Goal: Information Seeking & Learning: Learn about a topic

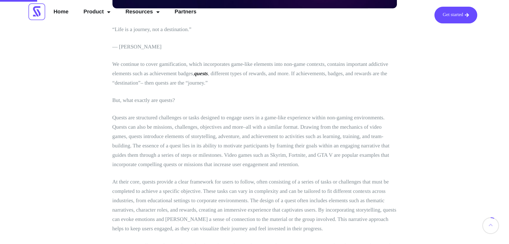
scroll to position [236, 0]
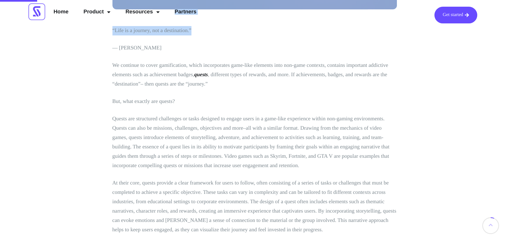
drag, startPoint x: 145, startPoint y: 28, endPoint x: 193, endPoint y: 32, distance: 48.4
click at [193, 32] on p "“Life is a journey, not a destination.”" at bounding box center [254, 30] width 284 height 9
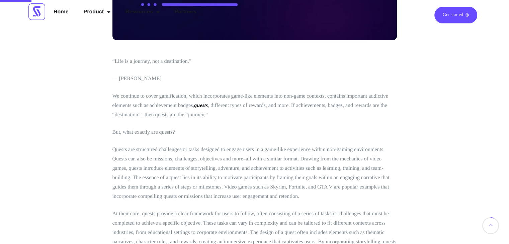
scroll to position [196, 0]
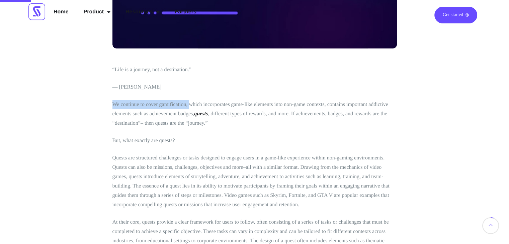
drag, startPoint x: 112, startPoint y: 106, endPoint x: 190, endPoint y: 104, distance: 78.7
click at [210, 102] on p "We continue to cover gamification, which incorporates game-like elements into n…" at bounding box center [254, 114] width 284 height 28
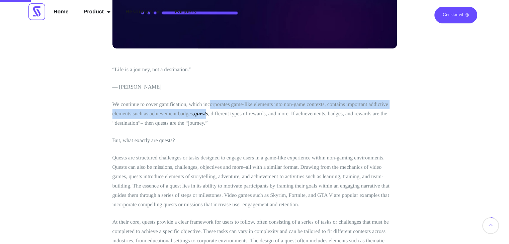
drag, startPoint x: 210, startPoint y: 102, endPoint x: 206, endPoint y: 111, distance: 10.3
click at [206, 111] on p "We continue to cover gamification, which incorporates game-like elements into n…" at bounding box center [254, 114] width 284 height 28
click at [206, 111] on em "quests" at bounding box center [201, 114] width 14 height 6
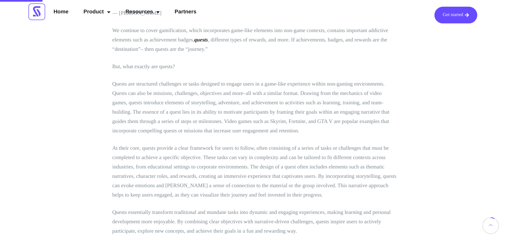
scroll to position [270, 0]
click at [175, 85] on p "Quests are structured challenges or tasks designed to engage users in a game-li…" at bounding box center [254, 108] width 284 height 56
drag, startPoint x: 175, startPoint y: 85, endPoint x: 291, endPoint y: 85, distance: 116.1
click at [291, 85] on p "Quests are structured challenges or tasks designed to engage users in a game-li…" at bounding box center [254, 108] width 284 height 56
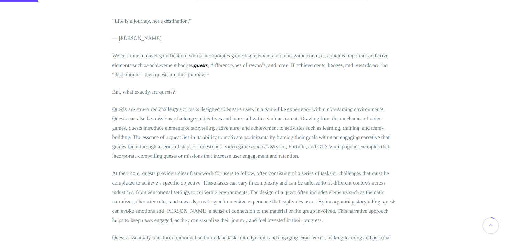
scroll to position [246, 0]
drag, startPoint x: 128, startPoint y: 118, endPoint x: 232, endPoint y: 119, distance: 103.4
click at [232, 119] on p "Quests are structured challenges or tasks designed to engage users in a game-li…" at bounding box center [254, 132] width 284 height 56
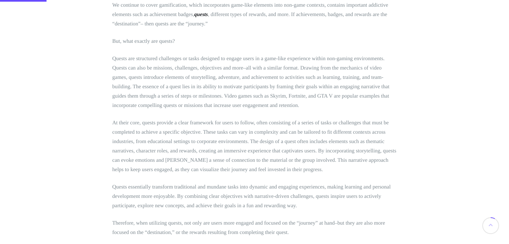
scroll to position [297, 0]
click at [186, 75] on p "Quests are structured challenges or tasks designed to engage users in a game-li…" at bounding box center [254, 81] width 284 height 56
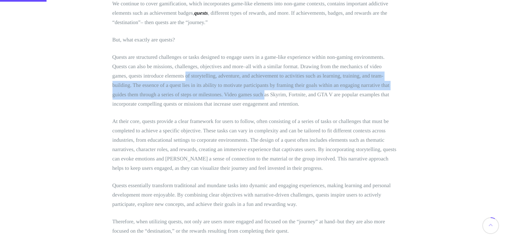
drag, startPoint x: 186, startPoint y: 75, endPoint x: 263, endPoint y: 93, distance: 79.3
click at [263, 93] on p "Quests are structured challenges or tasks designed to engage users in a game-li…" at bounding box center [254, 81] width 284 height 56
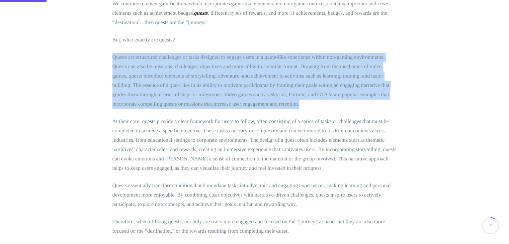
drag, startPoint x: 307, startPoint y: 104, endPoint x: 105, endPoint y: 56, distance: 206.8
click at [306, 106] on p "Quests are structured challenges or tasks designed to engage users in a game-li…" at bounding box center [254, 81] width 284 height 56
drag, startPoint x: 300, startPoint y: 106, endPoint x: 111, endPoint y: 51, distance: 196.2
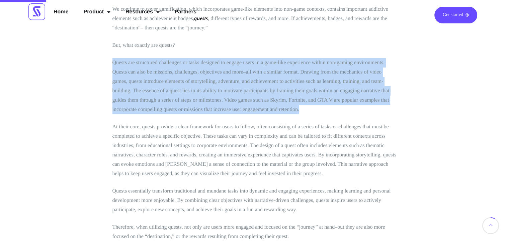
scroll to position [291, 0]
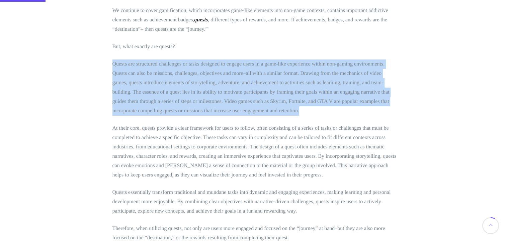
click at [261, 61] on p "Quests are structured challenges or tasks designed to engage users in a game-li…" at bounding box center [254, 88] width 284 height 56
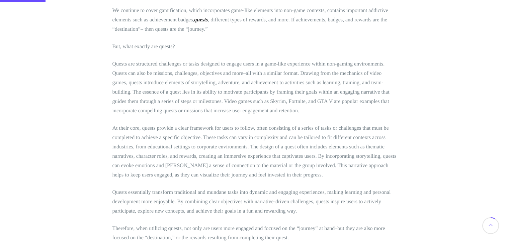
click at [199, 68] on p "Quests are structured challenges or tasks designed to engage users in a game-li…" at bounding box center [254, 88] width 284 height 56
click at [128, 106] on p "Quests are structured challenges or tasks designed to engage users in a game-li…" at bounding box center [254, 88] width 284 height 56
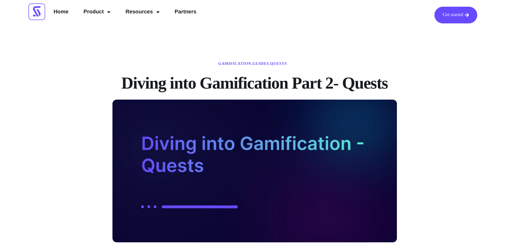
scroll to position [0, 0]
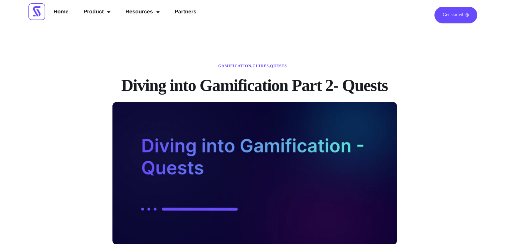
click at [464, 6] on div "Get started Home Product Loyalty Elements Widgets Control Dashboard API Solutio…" at bounding box center [262, 14] width 435 height 23
click at [465, 17] on link "Get started" at bounding box center [455, 15] width 43 height 17
click at [60, 12] on link "Home" at bounding box center [61, 13] width 25 height 12
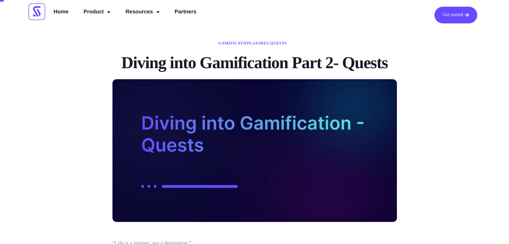
scroll to position [23, 0]
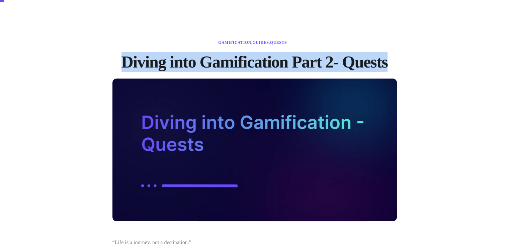
drag, startPoint x: 121, startPoint y: 59, endPoint x: 394, endPoint y: 63, distance: 272.1
click at [394, 63] on h1 "Diving into Gamification Part 2- Quests" at bounding box center [254, 62] width 284 height 20
copy h1 "Diving into Gamification Part 2- Quests"
click at [394, 63] on h1 "Diving into Gamification Part 2- Quests" at bounding box center [254, 62] width 284 height 20
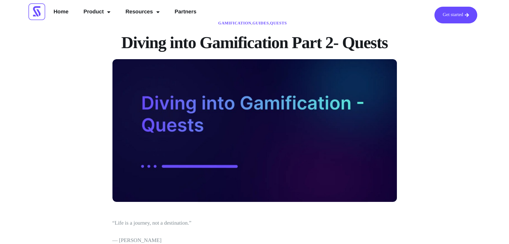
scroll to position [0, 0]
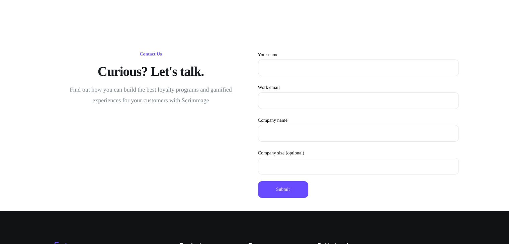
scroll to position [7, 0]
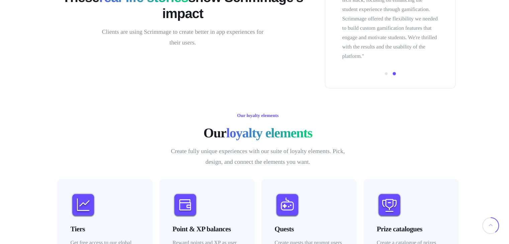
scroll to position [800, 0]
